Goal: Transaction & Acquisition: Purchase product/service

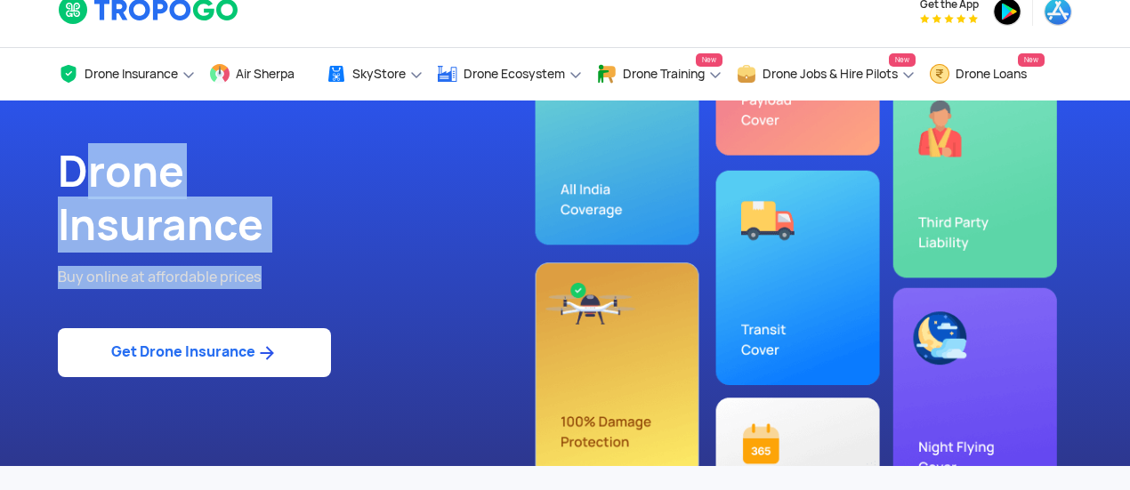
drag, startPoint x: 0, startPoint y: 0, endPoint x: 52, endPoint y: 169, distance: 176.8
click at [52, 169] on div "Drone Insurance Buy online at affordable prices Get Drone Insurance" at bounding box center [305, 284] width 521 height 366
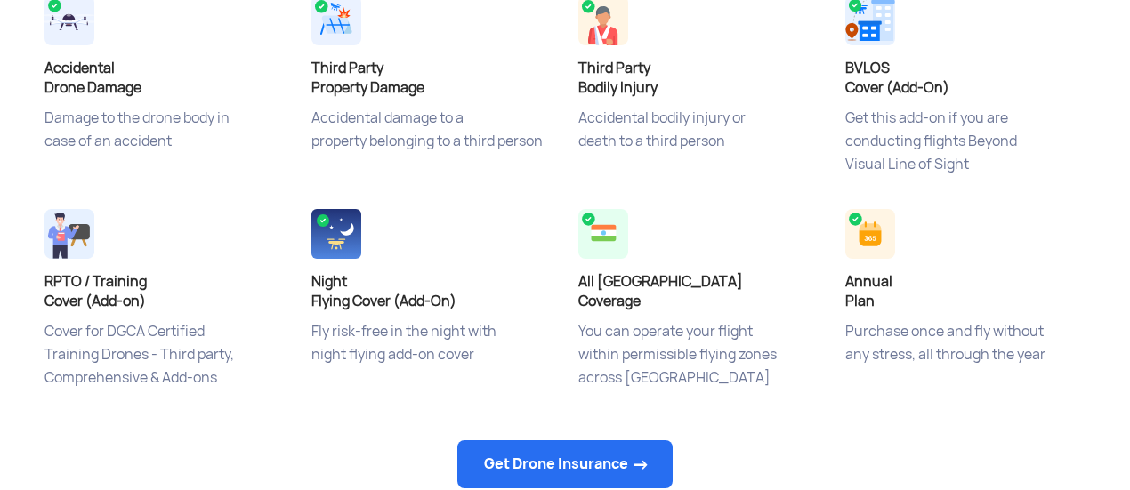
scroll to position [774, 0]
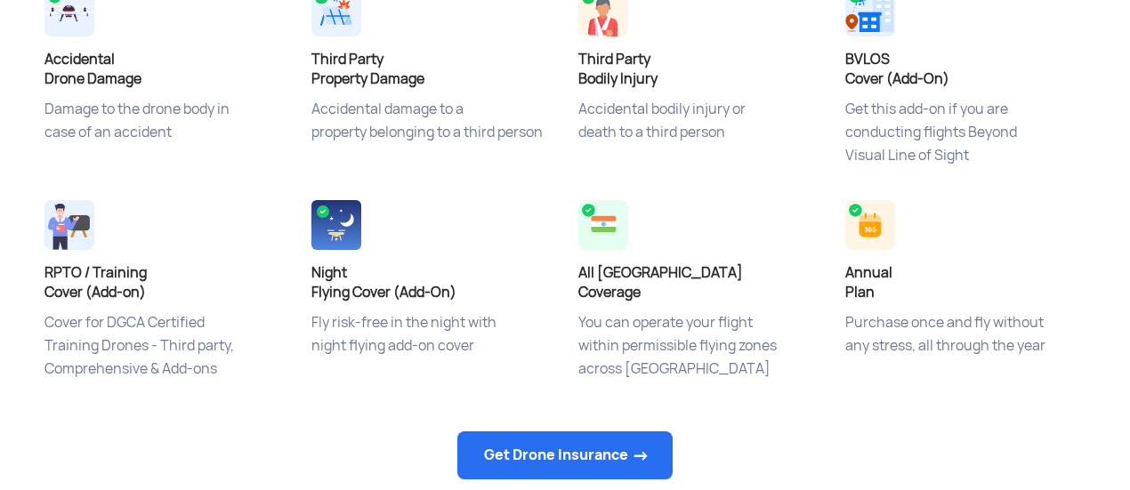
drag, startPoint x: 41, startPoint y: 280, endPoint x: 198, endPoint y: 307, distance: 158.9
click at [198, 307] on div "RPTO / Training Cover (Add-on) Cover for DGCA Certified Training Drones - Third…" at bounding box center [164, 303] width 267 height 214
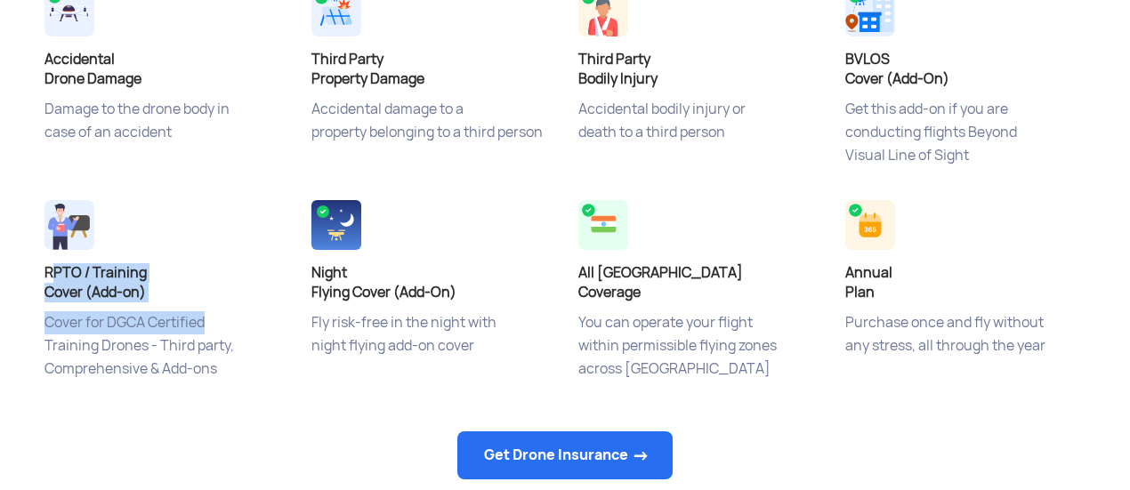
drag, startPoint x: 217, startPoint y: 377, endPoint x: 69, endPoint y: 304, distance: 164.4
click at [69, 304] on div "RPTO / Training Cover (Add-on) Cover for DGCA Certified Training Drones - Third…" at bounding box center [164, 303] width 267 height 214
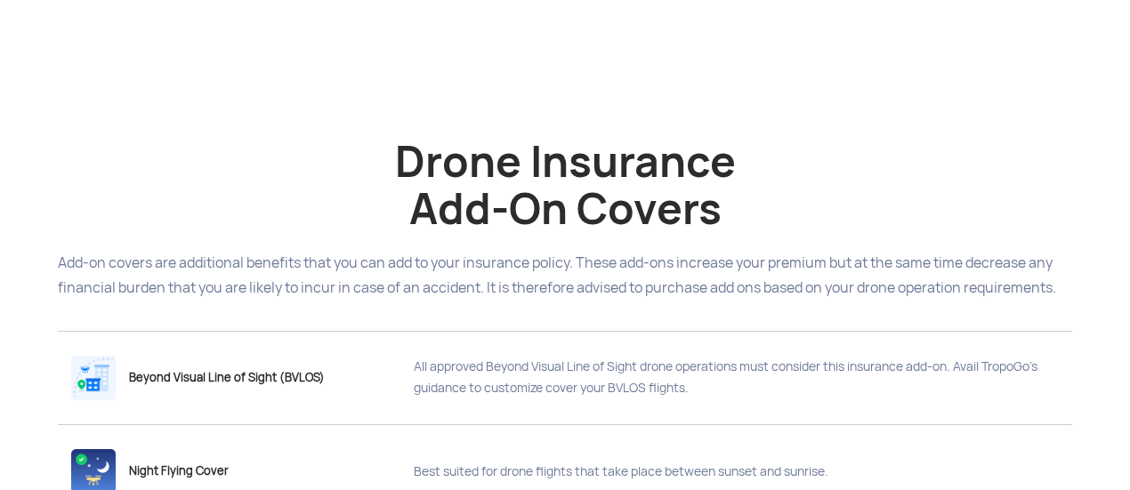
scroll to position [2658, 0]
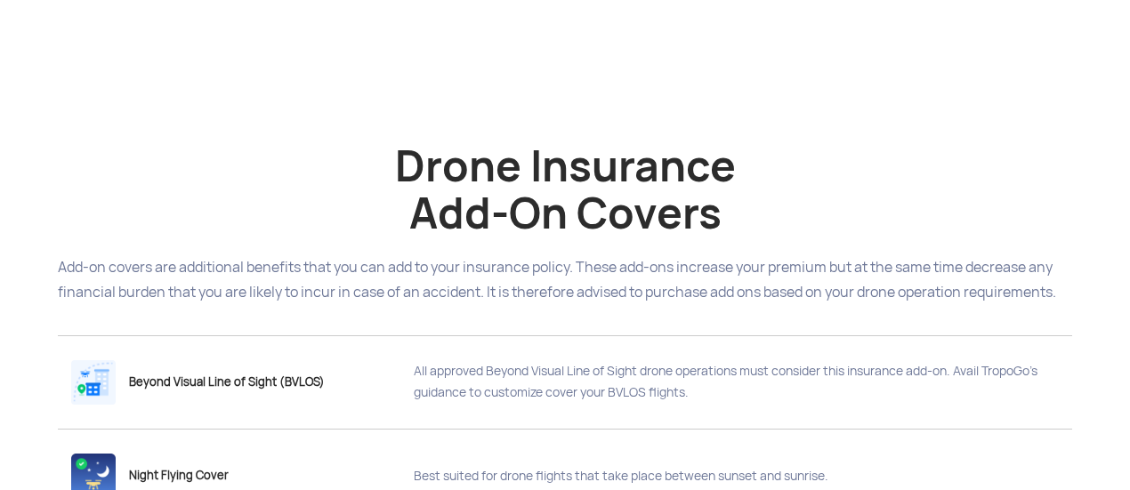
drag, startPoint x: 389, startPoint y: 166, endPoint x: 745, endPoint y: 225, distance: 360.9
click at [745, 225] on h2 "Drone Insurance Add-On Covers" at bounding box center [565, 190] width 1015 height 94
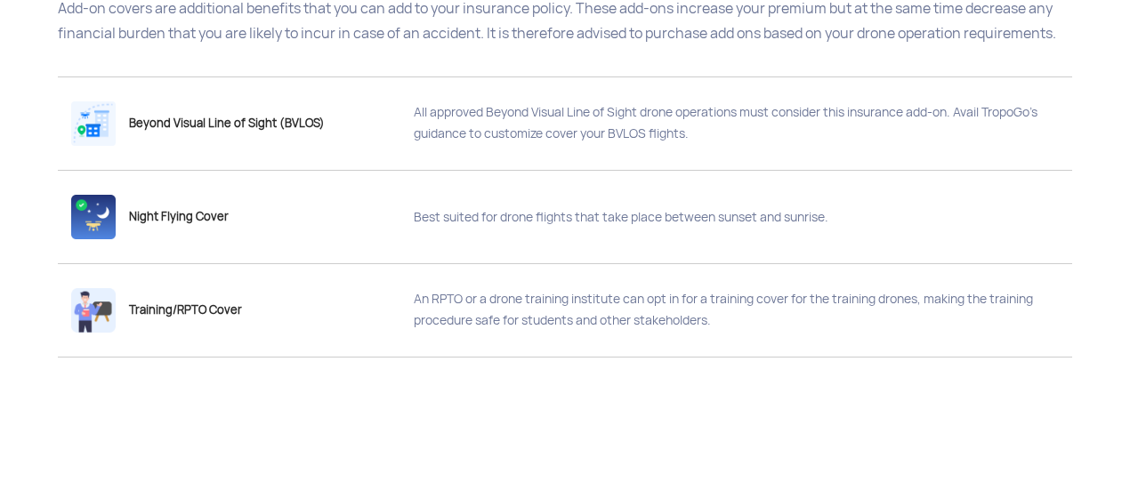
scroll to position [2918, 0]
drag, startPoint x: 413, startPoint y: 110, endPoint x: 739, endPoint y: 144, distance: 327.5
click at [739, 144] on div "All approved Beyond Visual Line of Sight drone operations must consider this in…" at bounding box center [730, 122] width 659 height 91
